Goal: Task Accomplishment & Management: Use online tool/utility

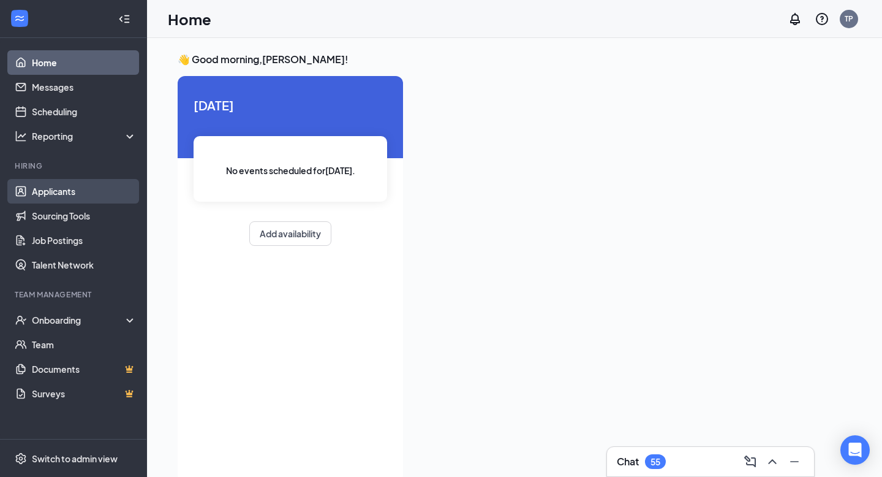
click at [116, 189] on link "Applicants" at bounding box center [84, 191] width 105 height 25
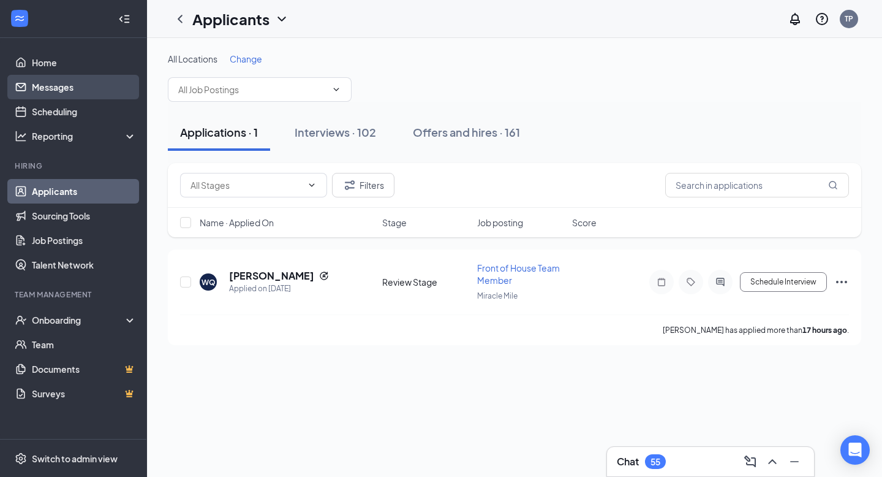
click at [90, 81] on link "Messages" at bounding box center [84, 87] width 105 height 25
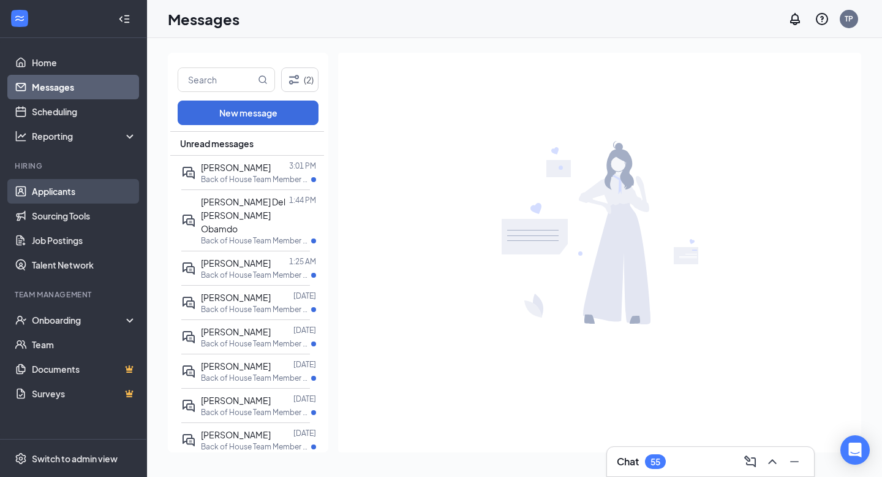
click at [67, 184] on link "Applicants" at bounding box center [84, 191] width 105 height 25
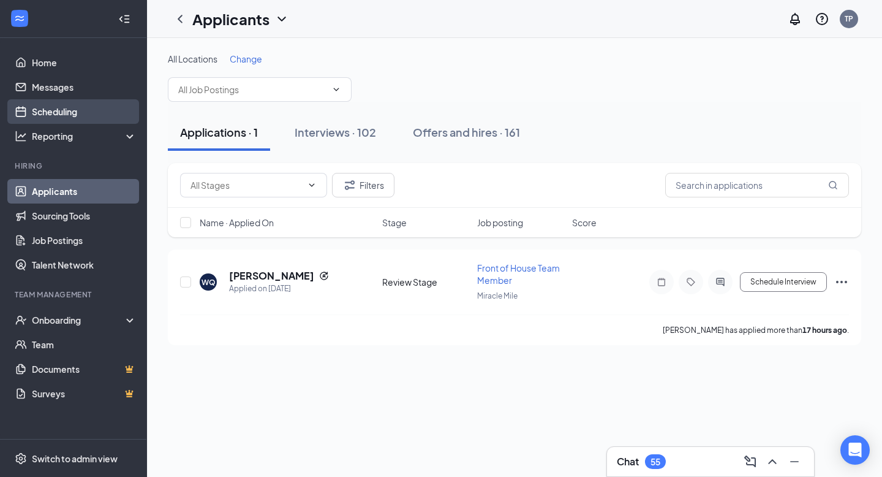
click at [75, 107] on link "Scheduling" at bounding box center [84, 111] width 105 height 25
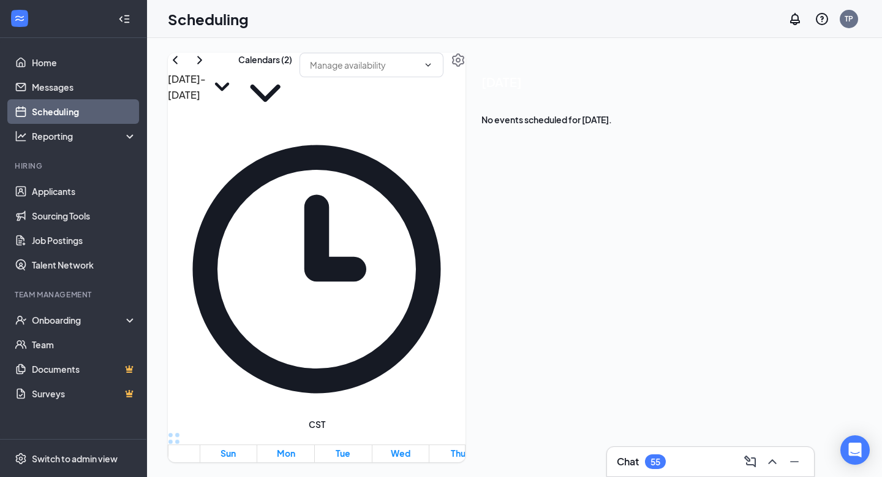
scroll to position [602, 0]
click at [292, 88] on button "Calendars (2)" at bounding box center [265, 86] width 54 height 67
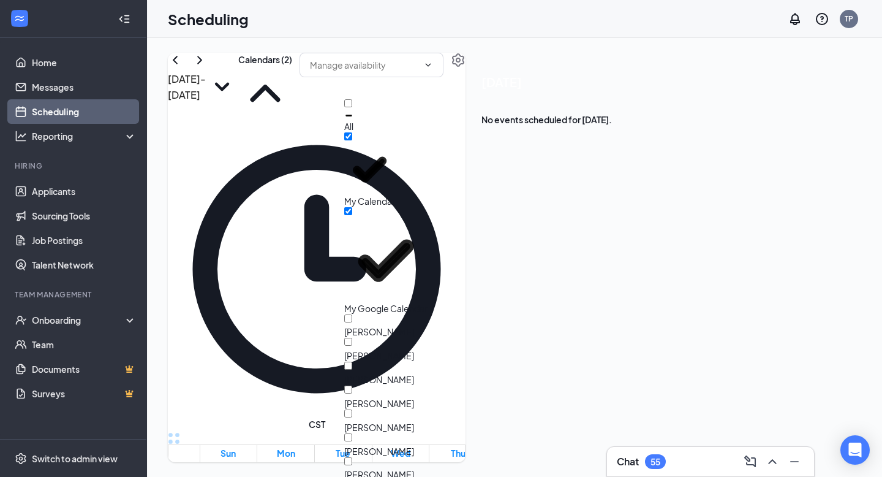
click at [409, 121] on div "All" at bounding box center [399, 115] width 110 height 33
checkbox input "true"
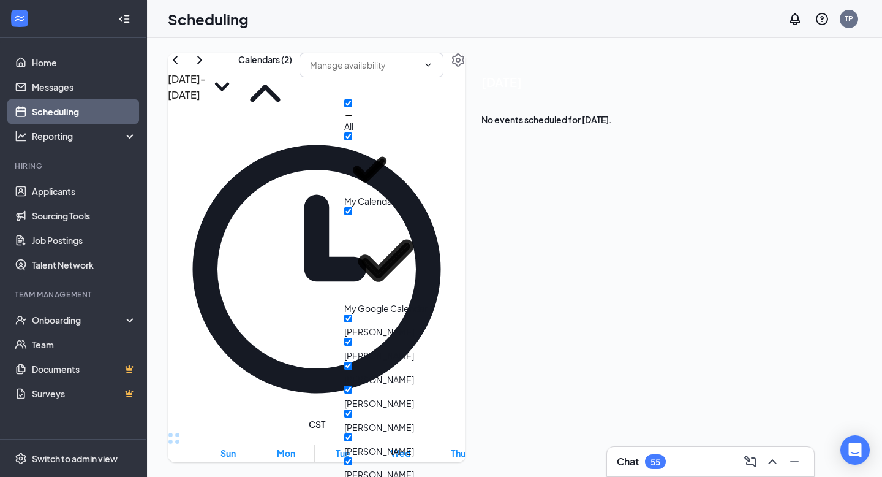
checkbox input "true"
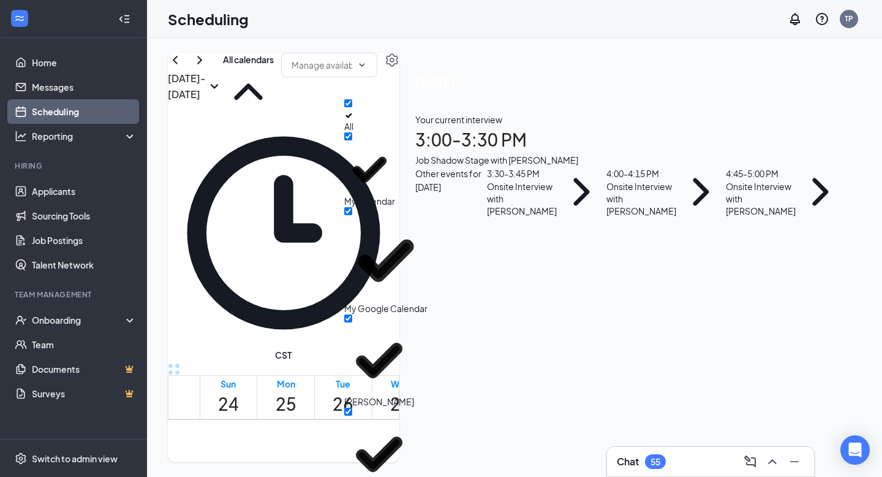
click at [409, 117] on div "All" at bounding box center [399, 115] width 110 height 33
checkbox input "false"
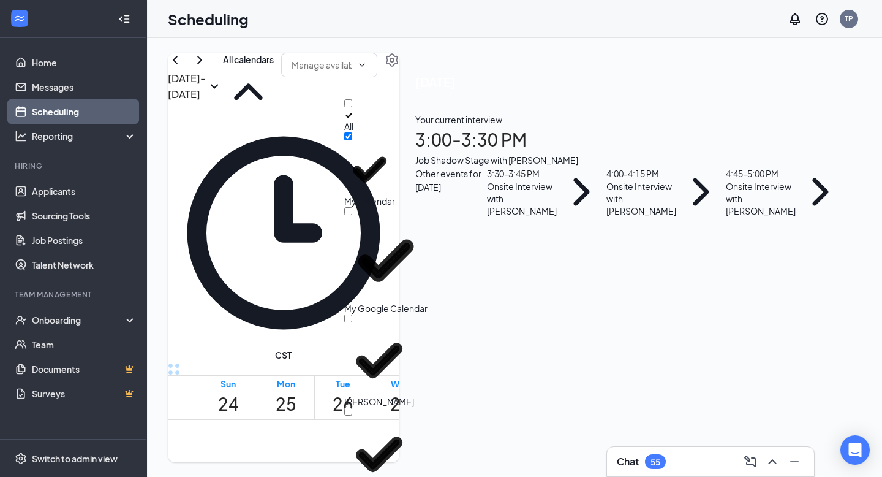
checkbox input "false"
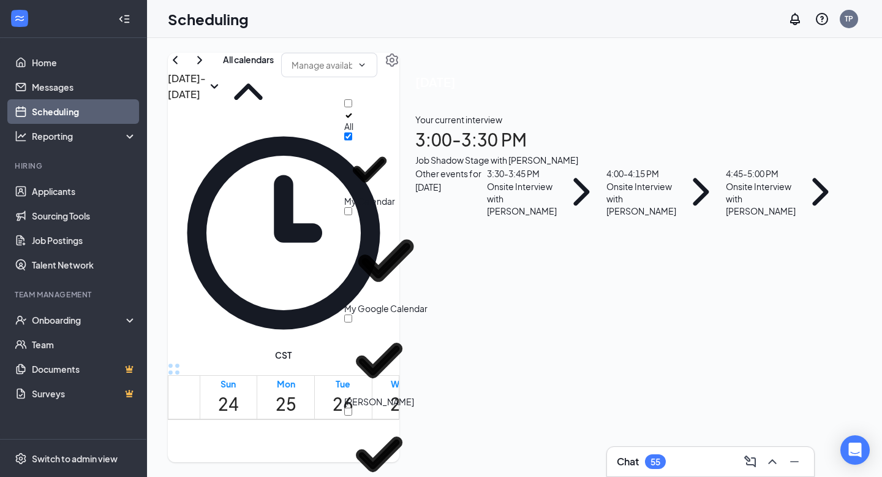
checkbox input "false"
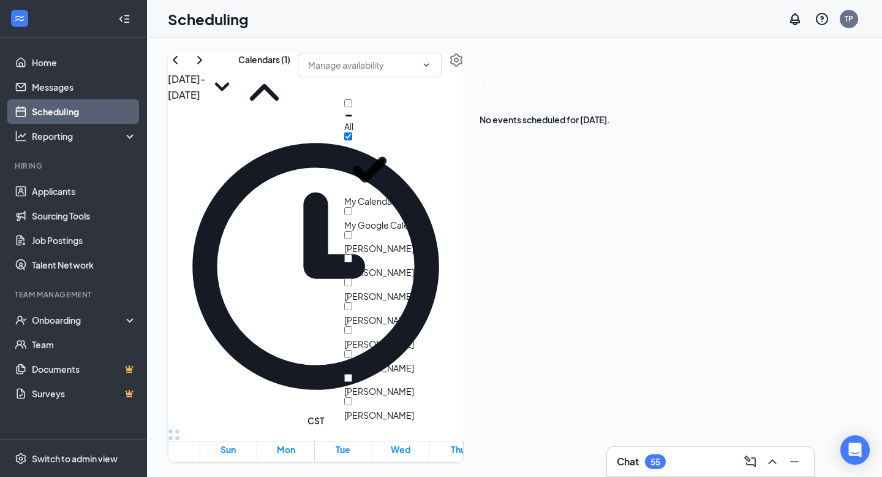
scroll to position [113, 0]
click at [428, 326] on div "[PERSON_NAME]" at bounding box center [399, 338] width 110 height 24
checkbox input "true"
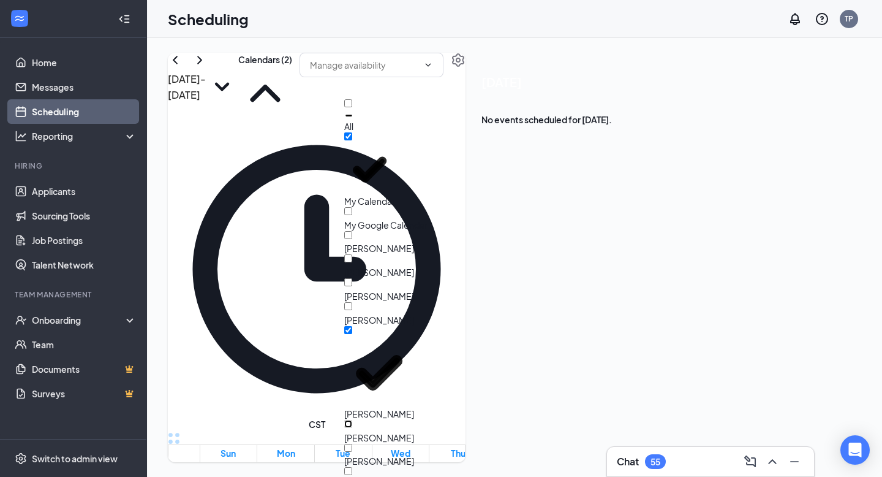
click at [352, 420] on input "[PERSON_NAME]" at bounding box center [348, 424] width 8 height 8
checkbox input "true"
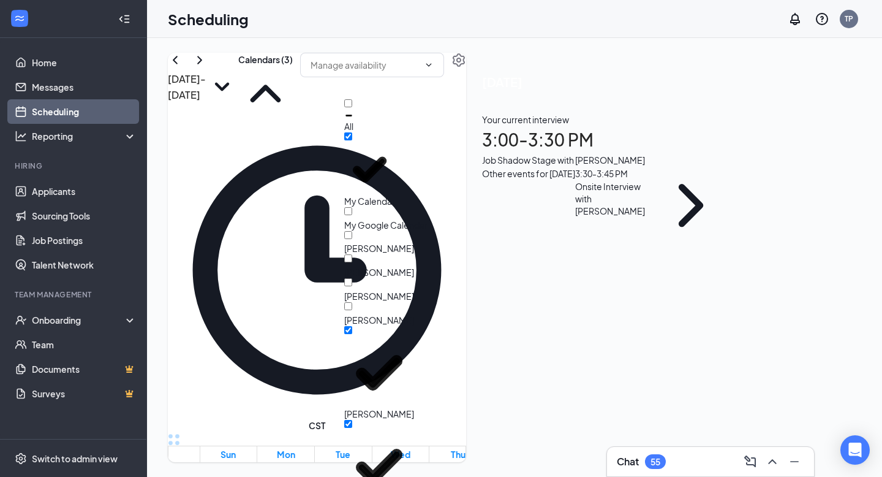
click at [401, 110] on div "All" at bounding box center [399, 115] width 110 height 33
checkbox input "true"
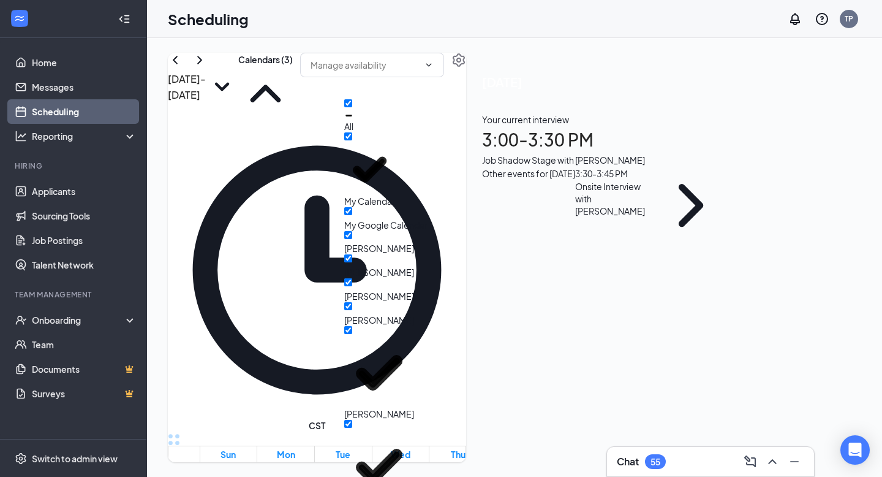
checkbox input "true"
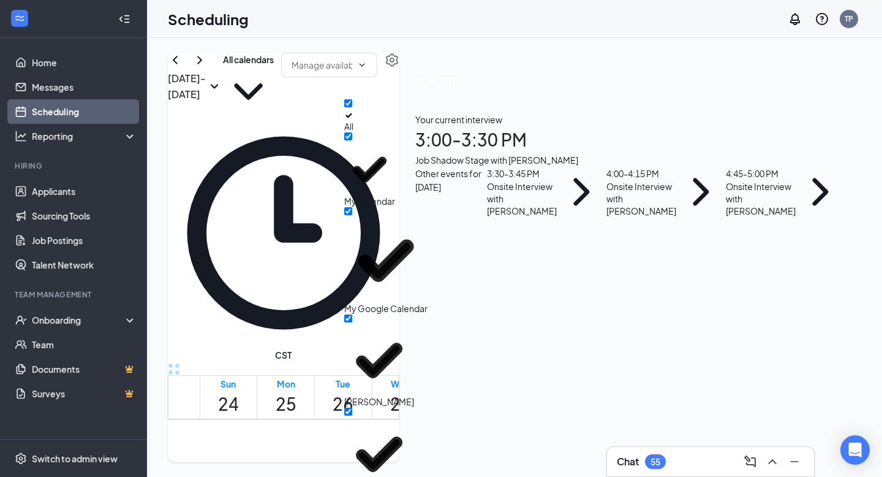
click at [399, 55] on div "[DATE] - [DATE] All calendars CST Sun 24 Mon 25 Tue 26 Wed 27 Thu 28 Fri 29 Sat…" at bounding box center [284, 257] width 232 height 409
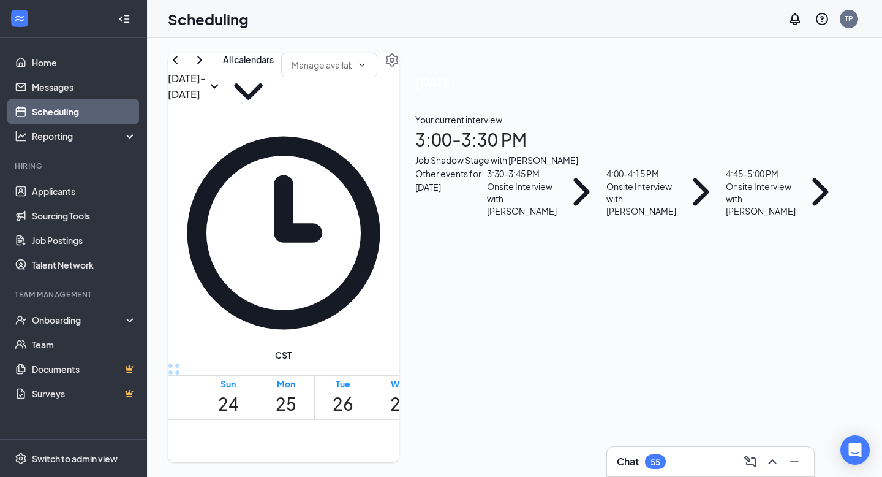
scroll to position [1076, 0]
